Goal: Task Accomplishment & Management: Manage account settings

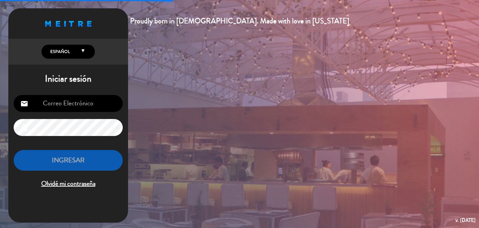
click at [75, 104] on input "email" at bounding box center [68, 103] width 109 height 17
type input "[EMAIL_ADDRESS][DOMAIN_NAME]"
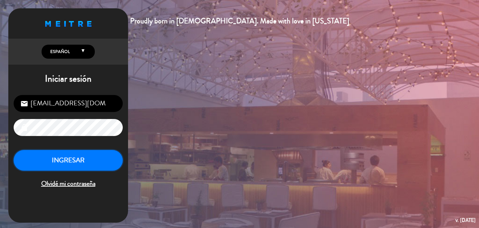
click at [81, 153] on button "INGRESAR" at bounding box center [68, 160] width 109 height 21
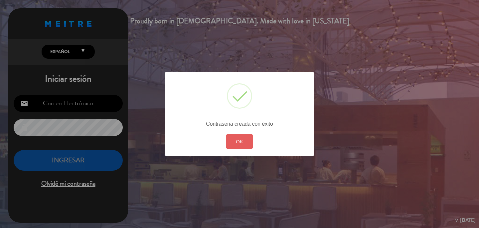
click at [238, 144] on button "OK" at bounding box center [239, 141] width 27 height 14
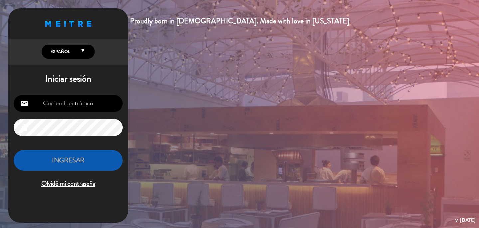
click at [89, 100] on input "email" at bounding box center [68, 103] width 109 height 17
type input "[EMAIL_ADDRESS][DOMAIN_NAME]"
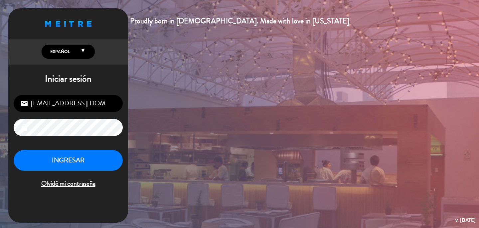
click at [84, 160] on button "INGRESAR" at bounding box center [68, 160] width 109 height 21
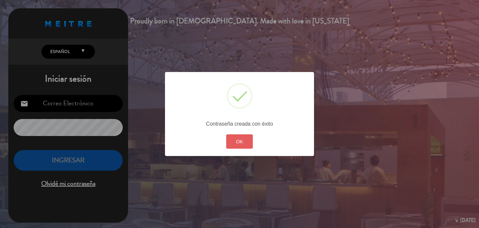
click at [248, 143] on button "OK" at bounding box center [239, 141] width 27 height 14
